Goal: Task Accomplishment & Management: Use online tool/utility

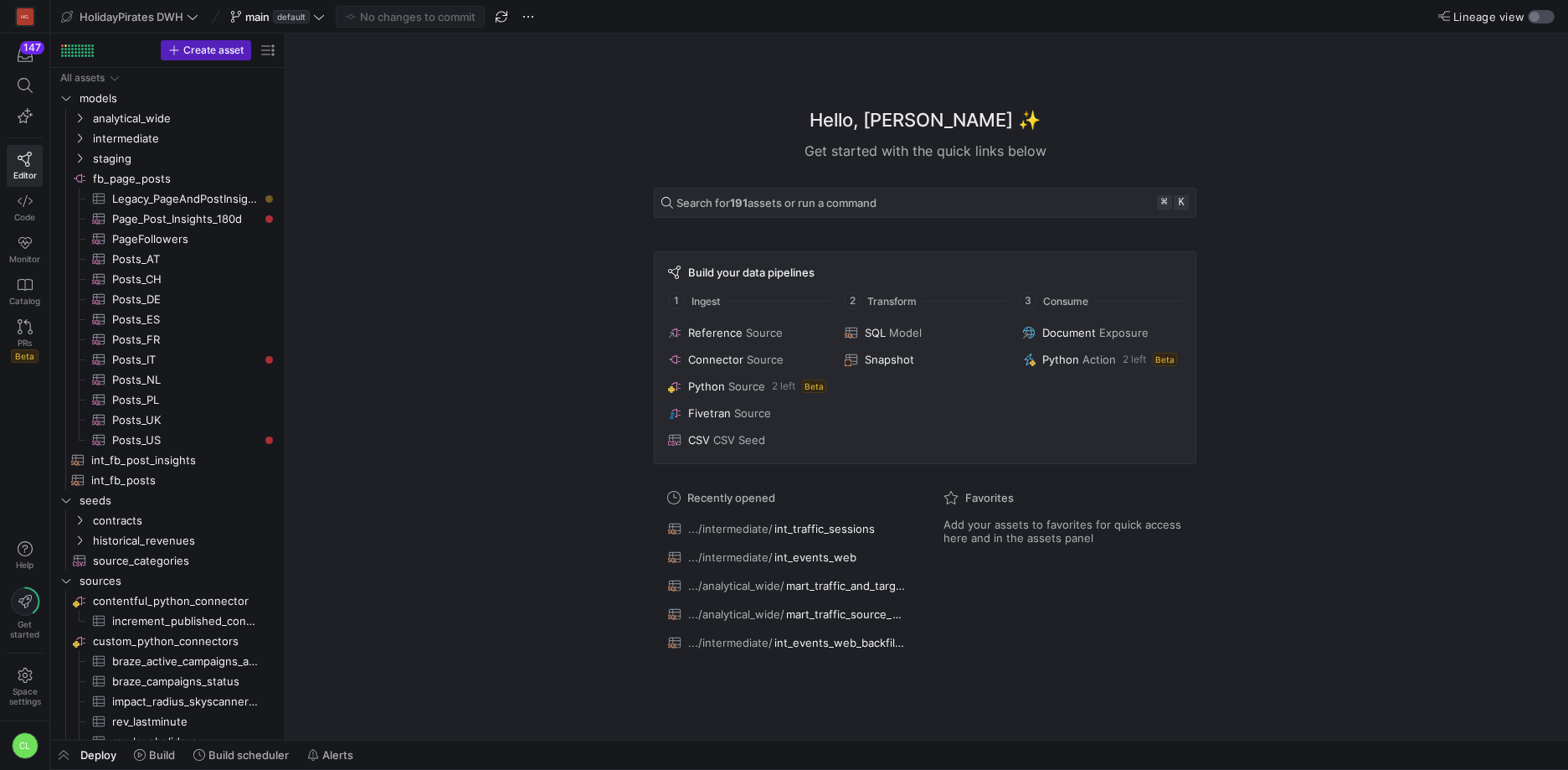
click at [1546, 13] on div "button" at bounding box center [1542, 16] width 27 height 14
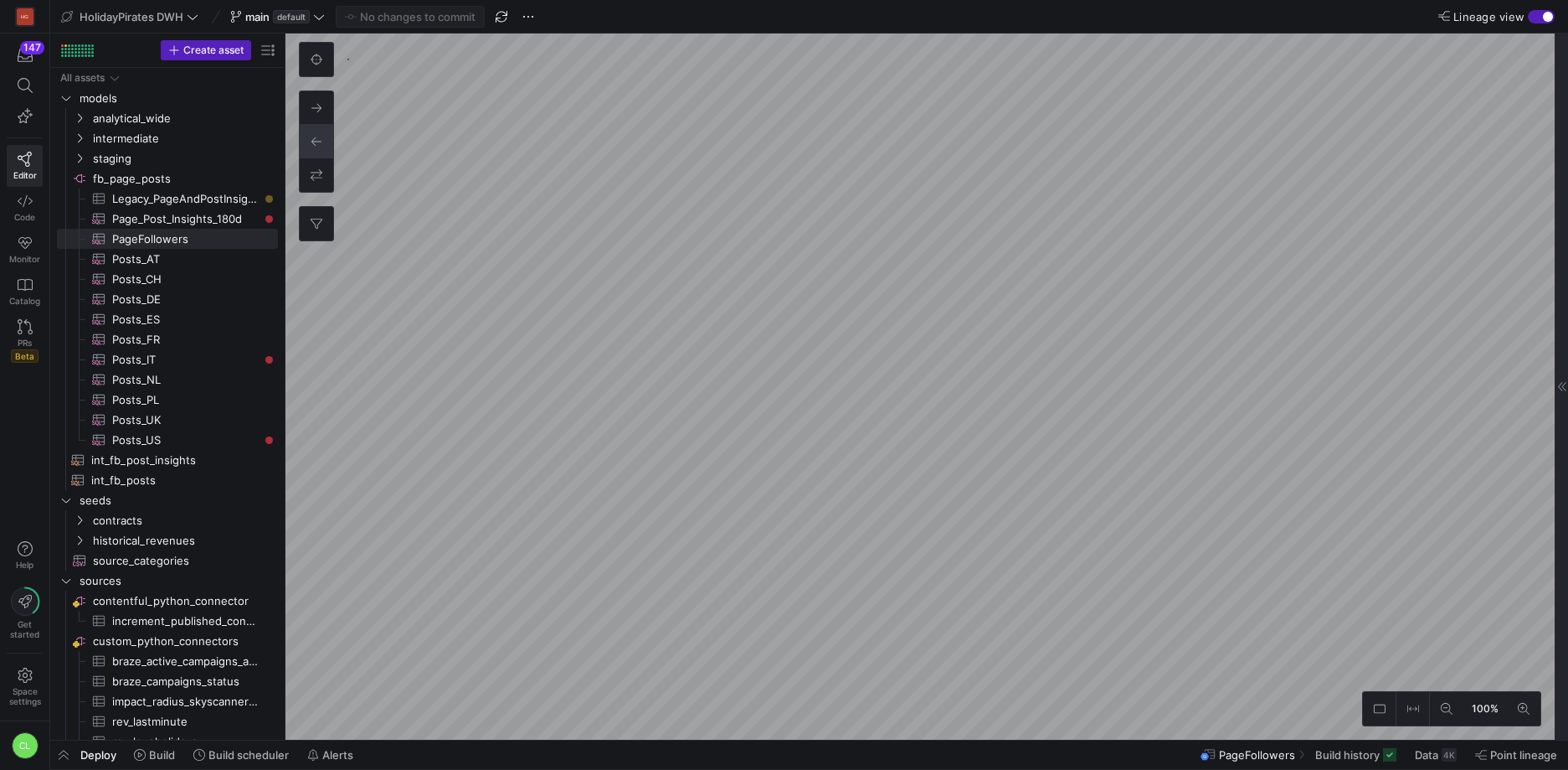
click at [1563, 267] on div at bounding box center [1561, 387] width 14 height 706
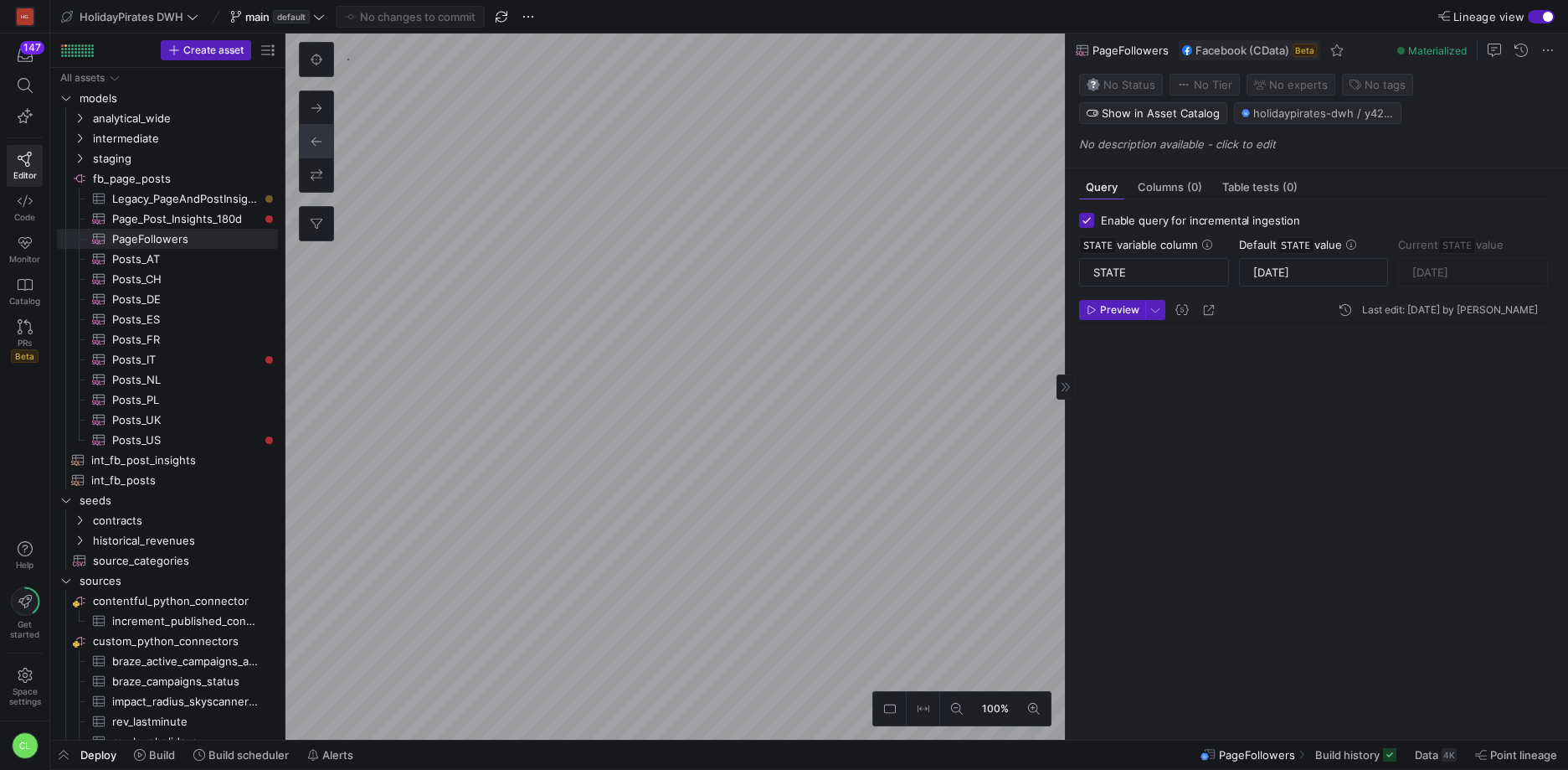
scroll to position [150, 0]
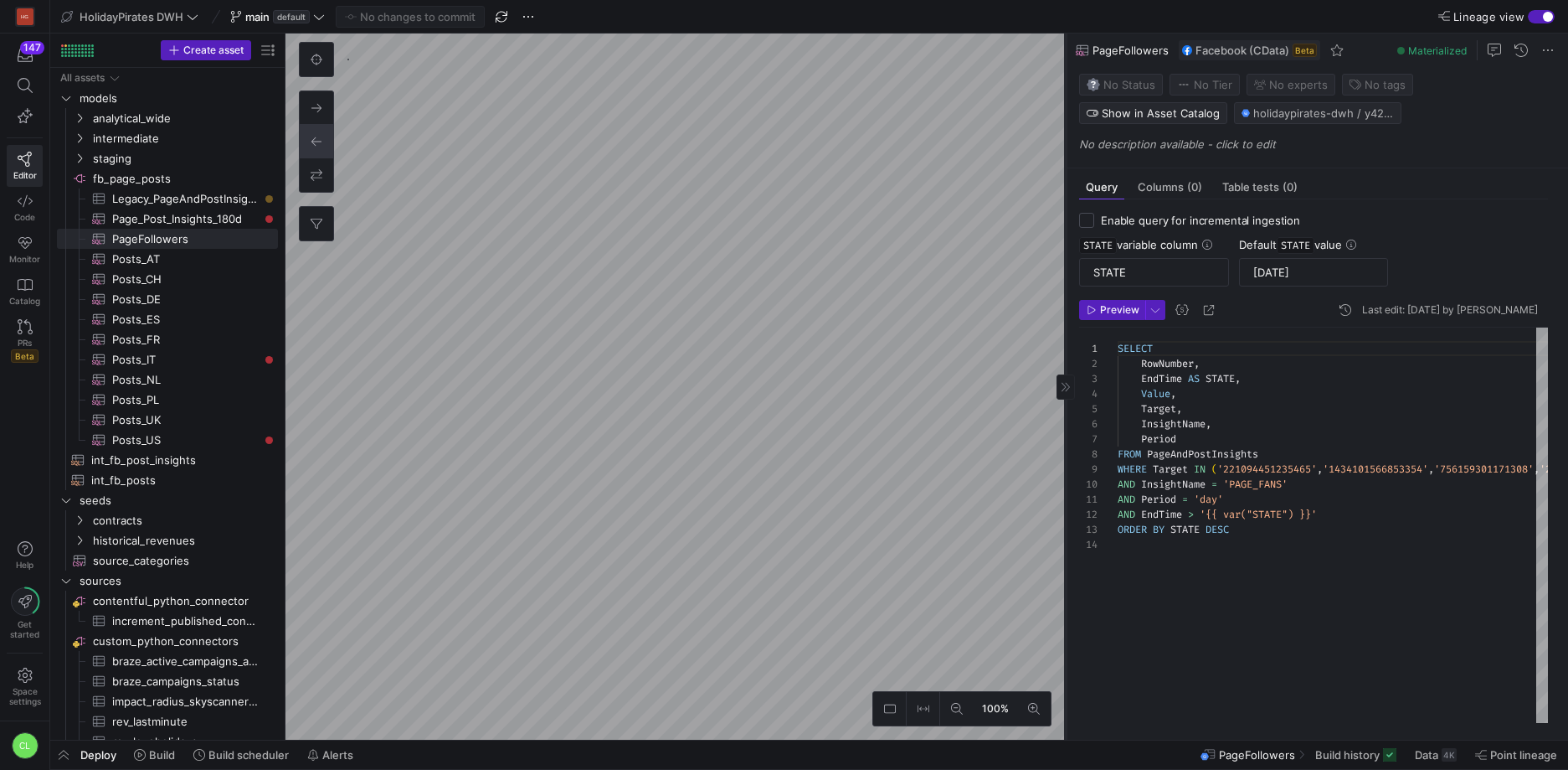
checkbox input "false"
type textarea "-- Only posts created in the last 180 days SELECT * FROM PageAndPostInsights WH…"
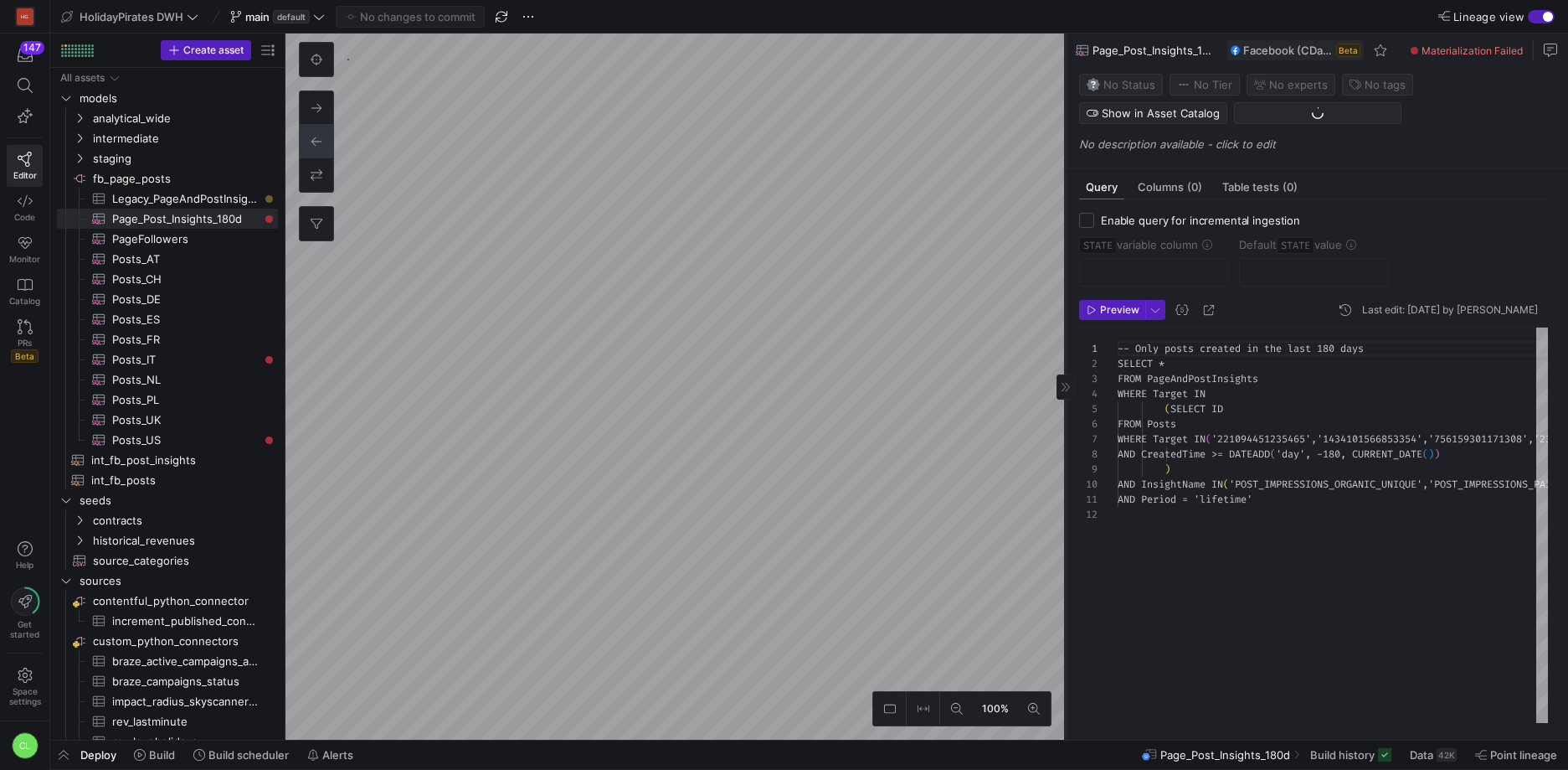
scroll to position [136, 0]
checkbox input "true"
type input "STATE"
type input "[DATE]"
type textarea "SELECT * , CreatedTime as STATE FROM Posts WHERE Target = '167758496717730' -- …"
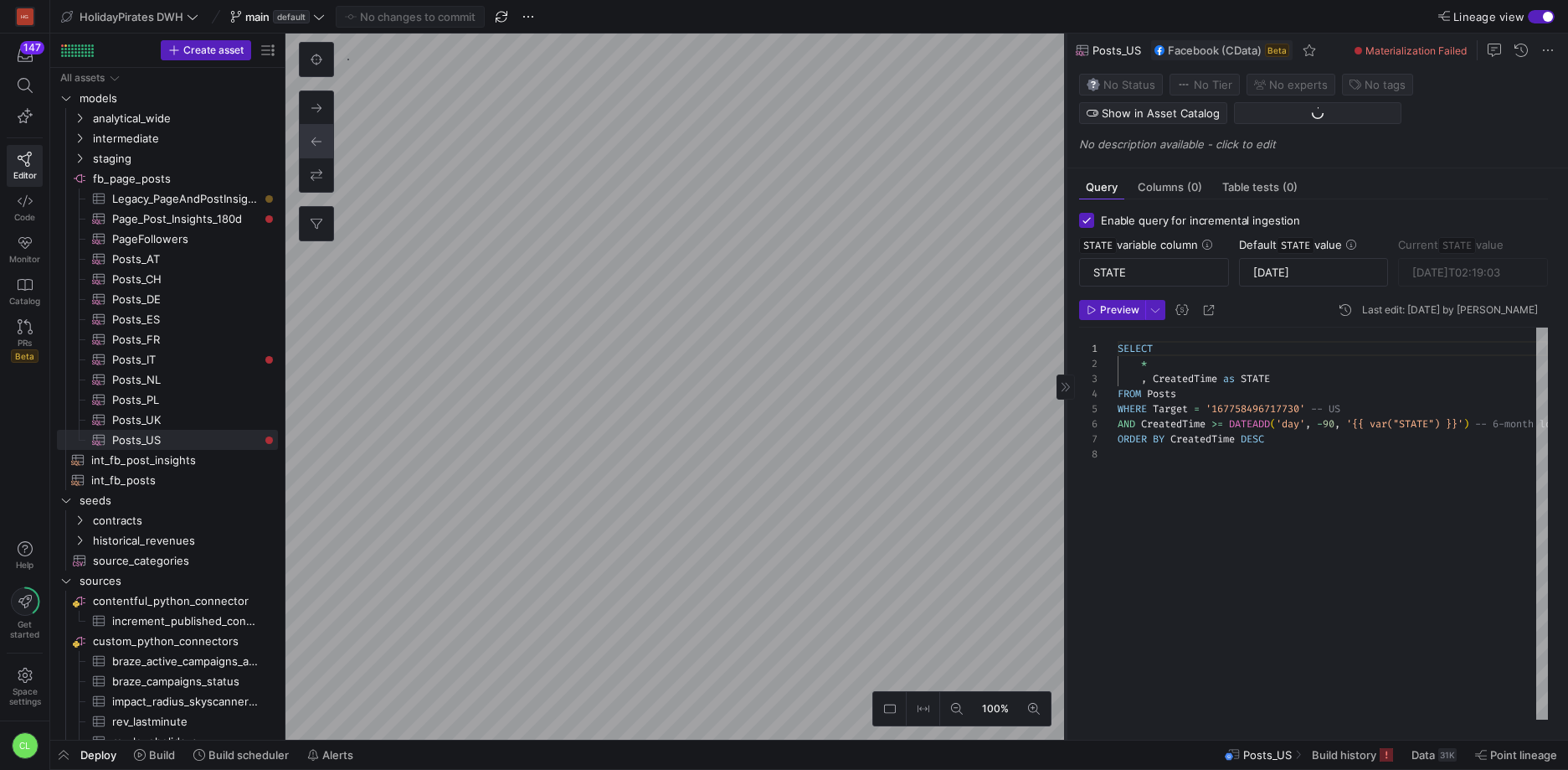
scroll to position [106, 0]
